Goal: Task Accomplishment & Management: Manage account settings

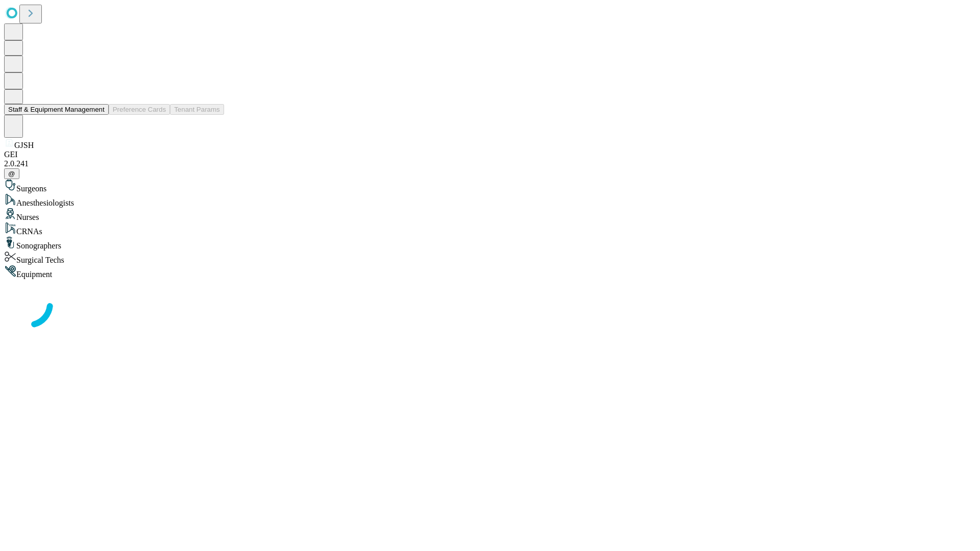
click at [97, 115] on button "Staff & Equipment Management" at bounding box center [56, 109] width 105 height 11
